Goal: Transaction & Acquisition: Purchase product/service

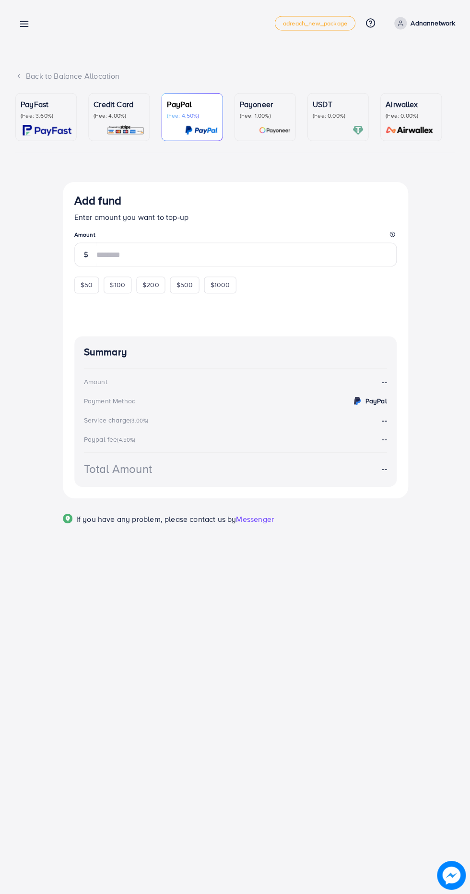
click at [43, 116] on p "(Fee: 3.60%)" at bounding box center [46, 116] width 51 height 8
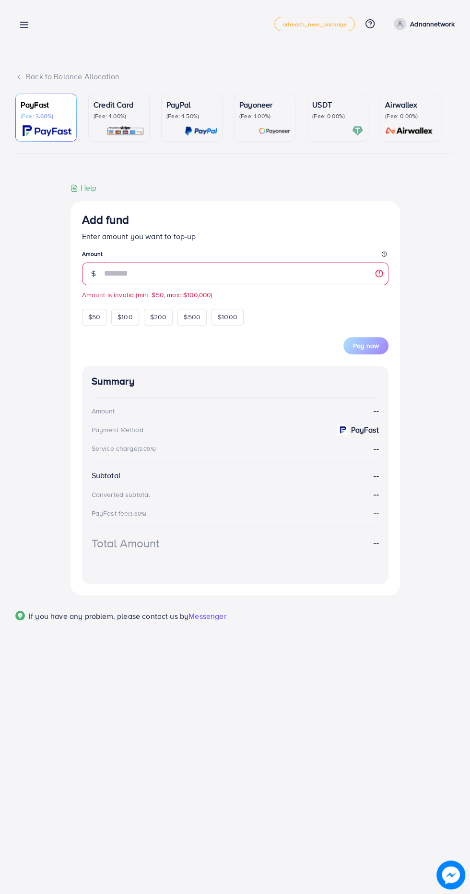
click at [21, 397] on div "Add fund Enter amount you want to top-up Amount ** Amount is invalid (min: $50,…" at bounding box center [235, 388] width 455 height 413
click at [125, 274] on input "**" at bounding box center [246, 273] width 285 height 23
type input "*"
click at [18, 385] on div "Add fund Enter amount you want to top-up Amount The Amount field is required $5…" at bounding box center [235, 388] width 455 height 413
click at [24, 24] on icon at bounding box center [24, 25] width 10 height 10
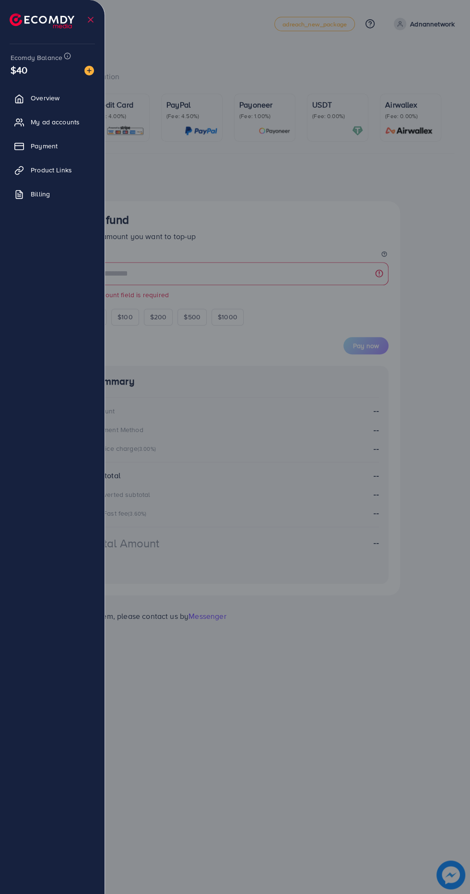
click at [460, 463] on div at bounding box center [235, 536] width 470 height 1072
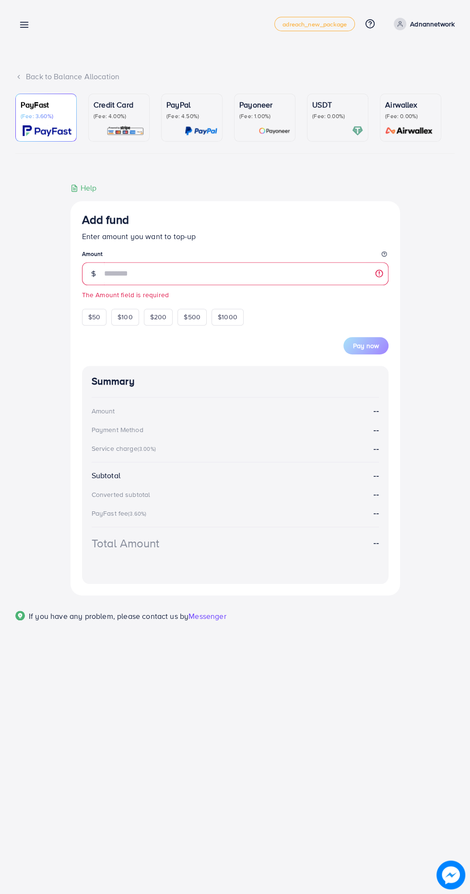
click at [423, 22] on p "Adnannetwork" at bounding box center [432, 24] width 45 height 12
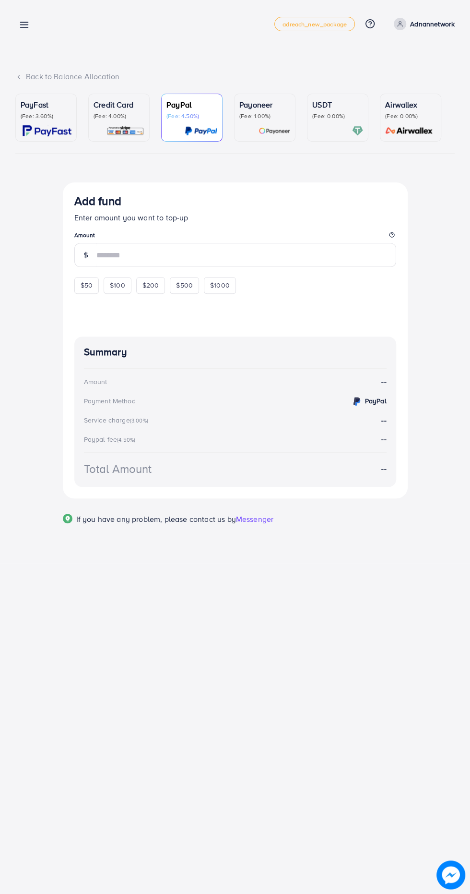
click at [425, 24] on p "Adnannetwork" at bounding box center [432, 24] width 45 height 12
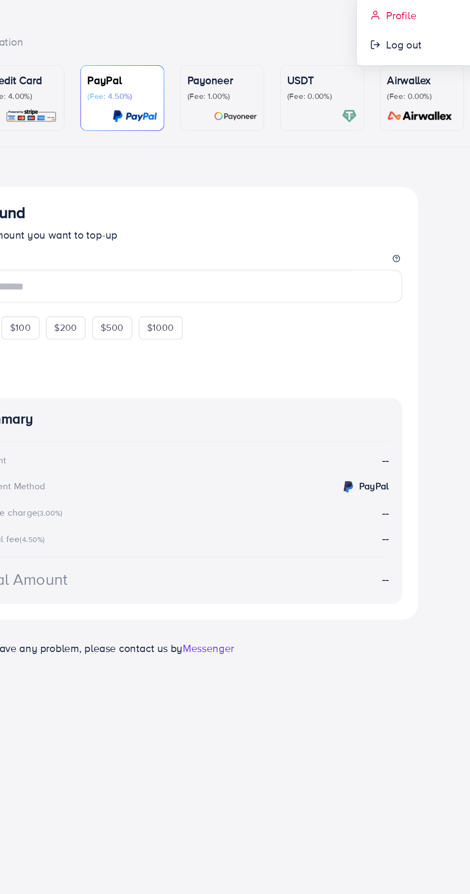
click at [382, 55] on link "Profile" at bounding box center [408, 58] width 91 height 22
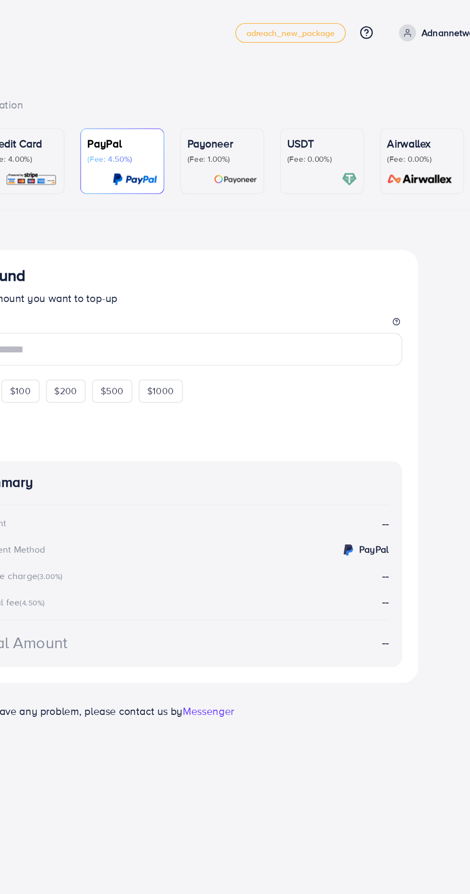
select select "********"
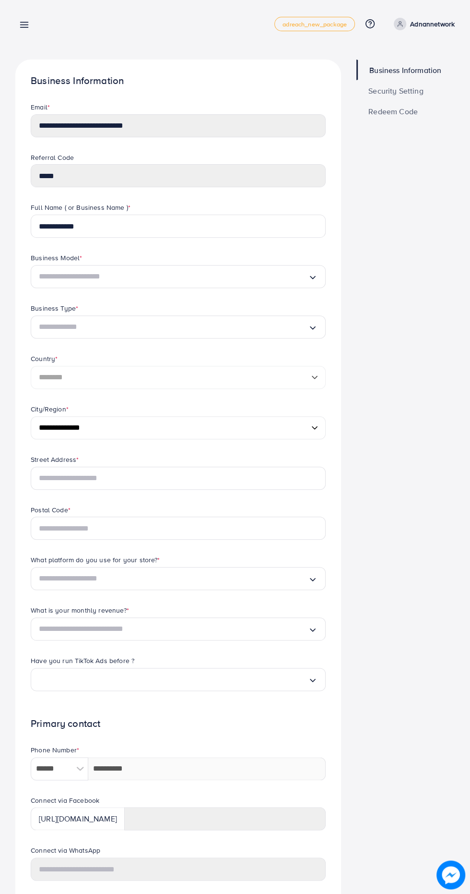
click at [437, 476] on div "Business Information Security Setting Redeem Code" at bounding box center [406, 527] width 114 height 934
click at [173, 21] on div "Profile adreach_new_package Help Center Contact Support Plans and Pricing Term …" at bounding box center [235, 24] width 440 height 27
click at [155, 17] on div "Profile adreach_new_package Help Center Contact Support Plans and Pricing Term …" at bounding box center [235, 24] width 440 height 27
click at [420, 27] on p "Adnannetwork" at bounding box center [432, 24] width 45 height 12
click at [177, 23] on div "Profile adreach_new_package Help Center Contact Support Plans and Pricing Term …" at bounding box center [235, 24] width 440 height 27
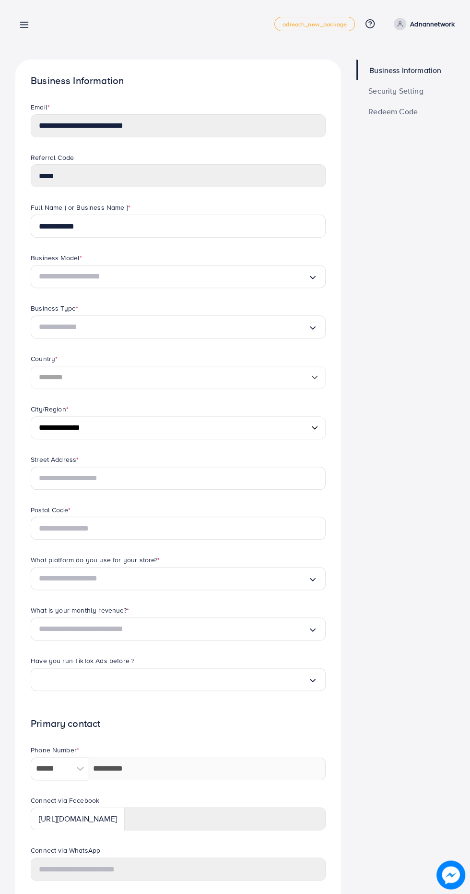
click at [177, 24] on div "Profile adreach_new_package Help Center Contact Support Plans and Pricing Term …" at bounding box center [235, 24] width 440 height 27
click at [449, 499] on div "Business Information Security Setting Redeem Code" at bounding box center [406, 527] width 114 height 934
click at [24, 27] on line at bounding box center [25, 27] width 8 height 0
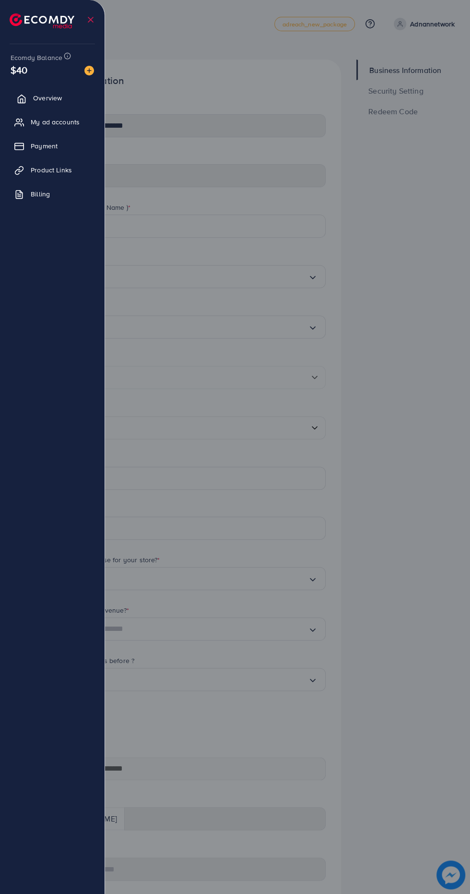
click at [28, 98] on link "Overview" at bounding box center [52, 97] width 90 height 19
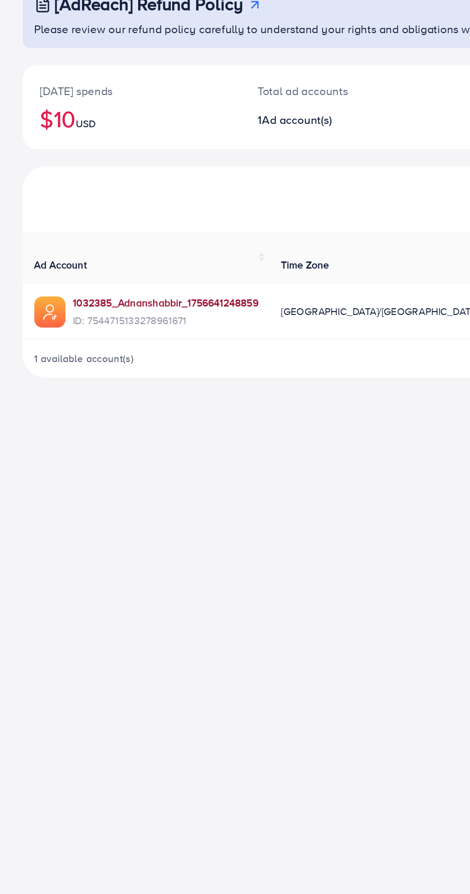
click at [130, 270] on link "1032385_Adnanshabbir_1756641248859" at bounding box center [111, 275] width 125 height 10
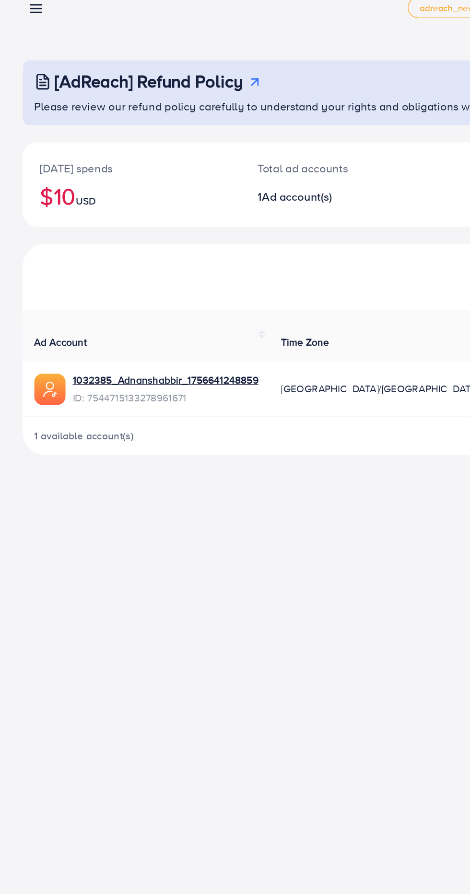
click at [65, 137] on p "Today's spends" at bounding box center [88, 132] width 123 height 12
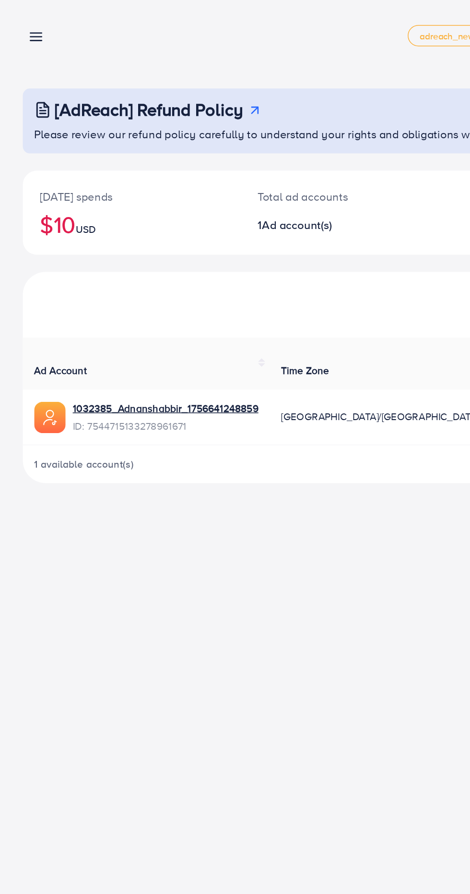
click at [26, 23] on icon at bounding box center [24, 25] width 10 height 10
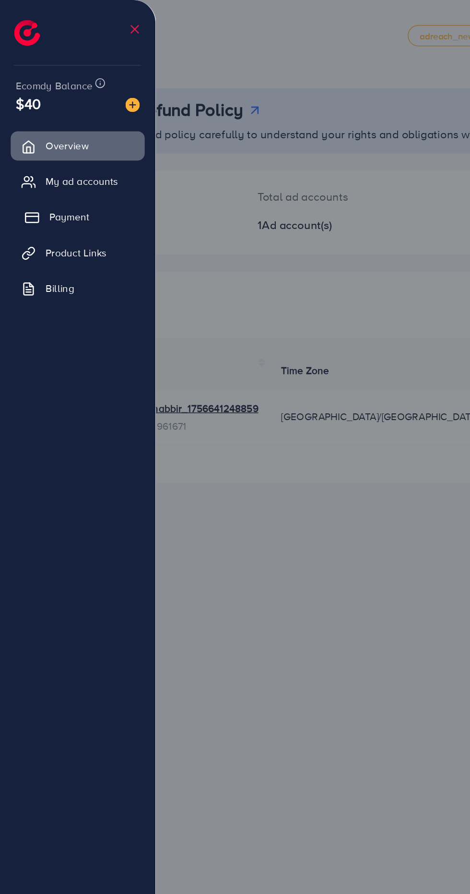
click at [38, 147] on span "Payment" at bounding box center [46, 146] width 27 height 10
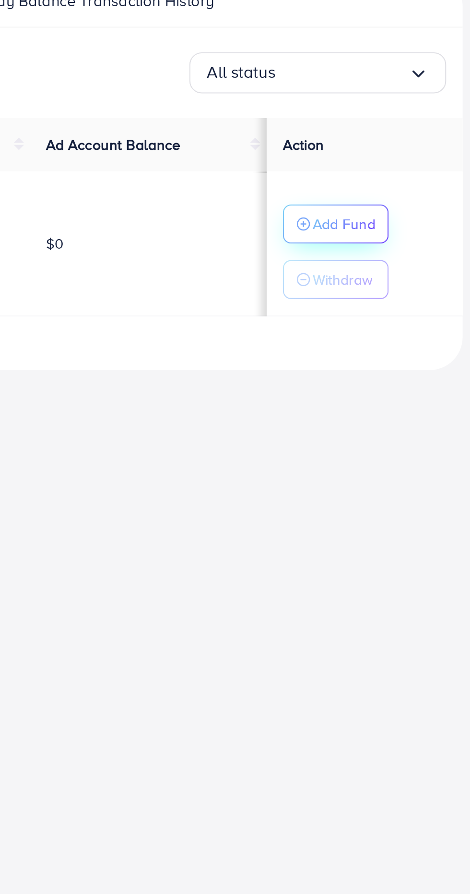
click at [397, 382] on p "Add Fund" at bounding box center [399, 382] width 29 height 12
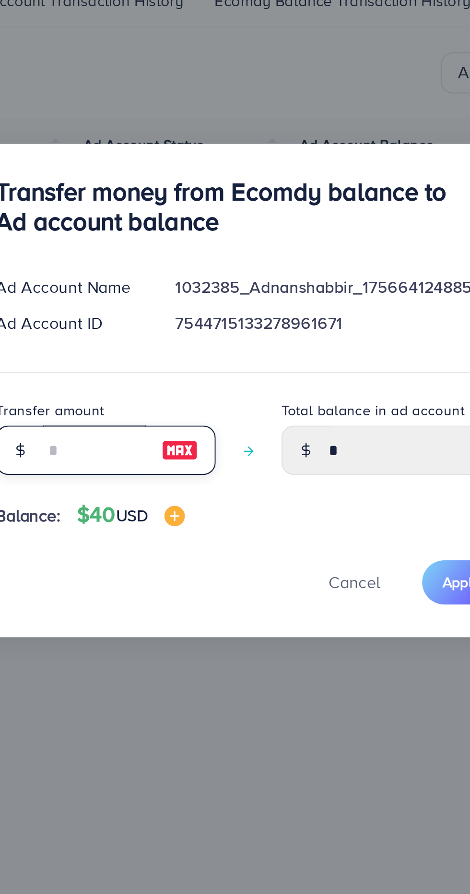
click at [154, 489] on input "number" at bounding box center [163, 487] width 48 height 23
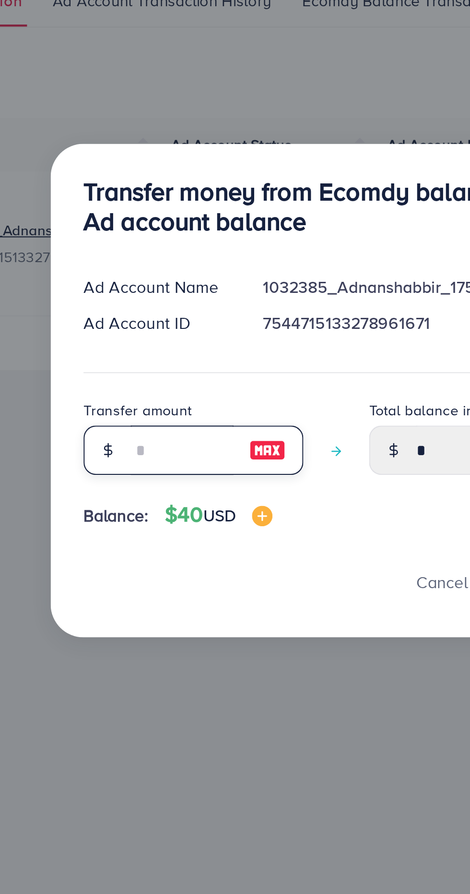
type input "*"
type input "****"
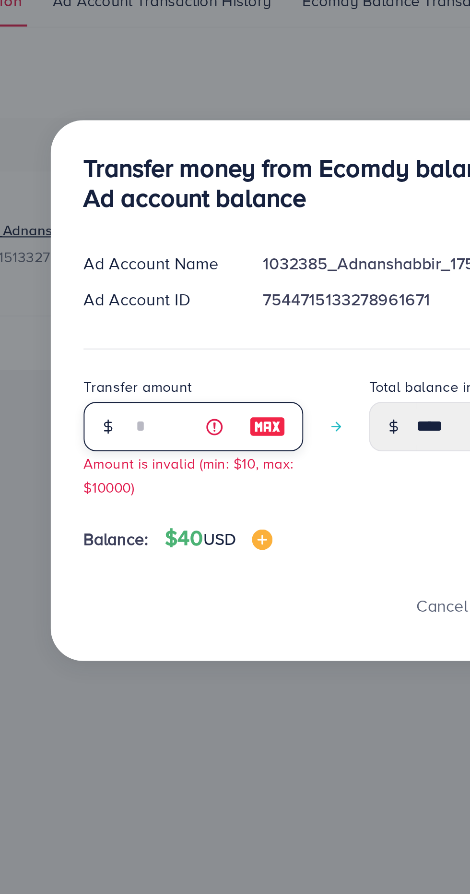
type input "**"
type input "*****"
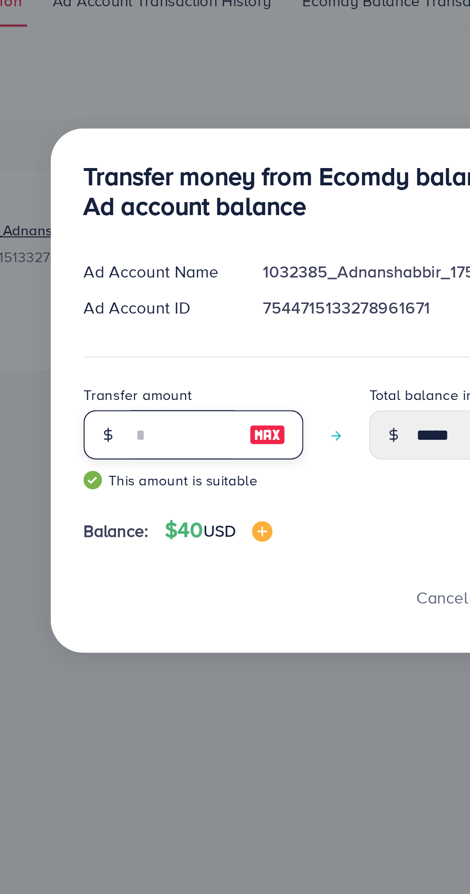
scroll to position [13, 0]
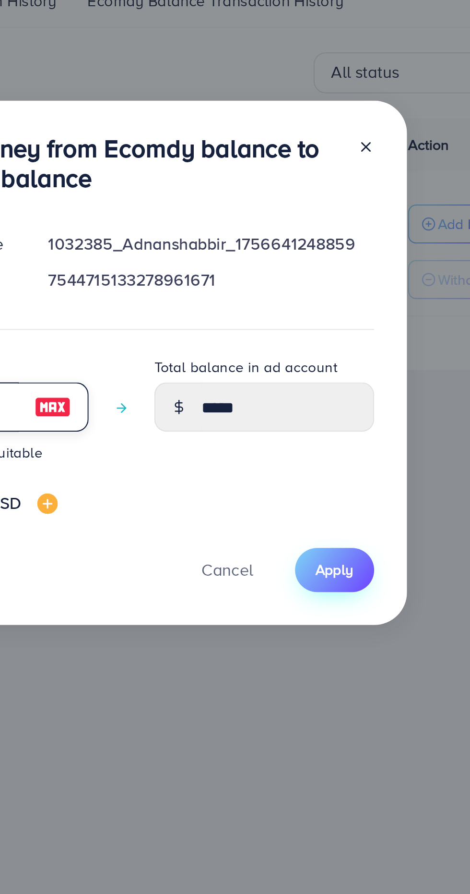
type input "**"
click at [338, 545] on span "Apply" at bounding box center [335, 543] width 18 height 10
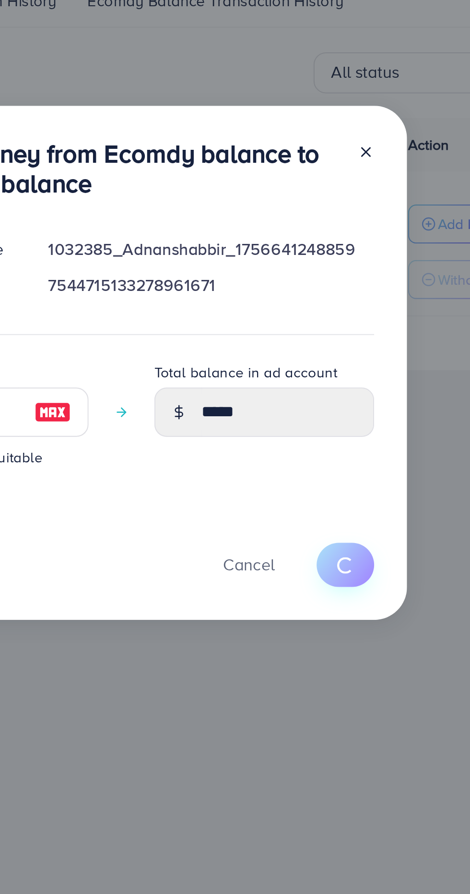
type input "*"
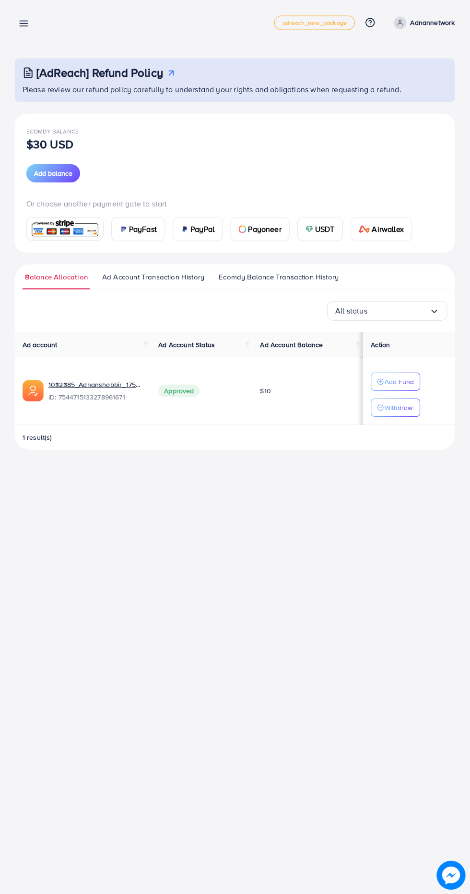
scroll to position [0, 0]
click at [21, 28] on icon at bounding box center [24, 25] width 10 height 10
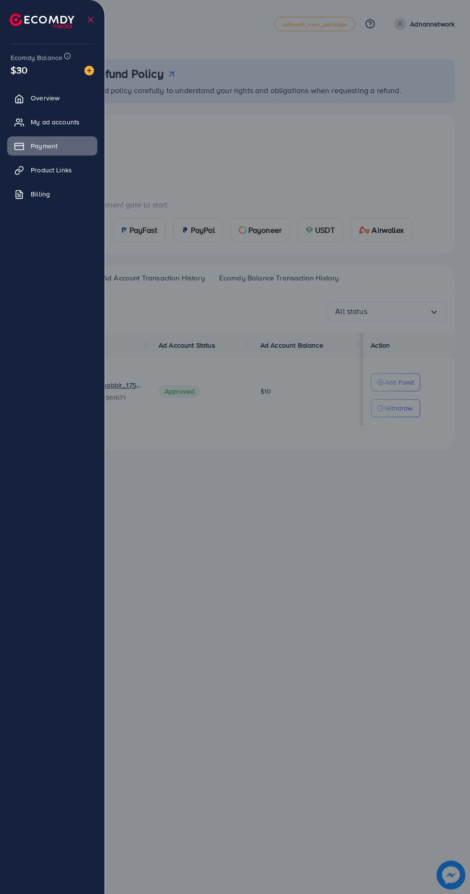
click at [314, 564] on div at bounding box center [235, 536] width 470 height 1072
